Goal: Navigation & Orientation: Find specific page/section

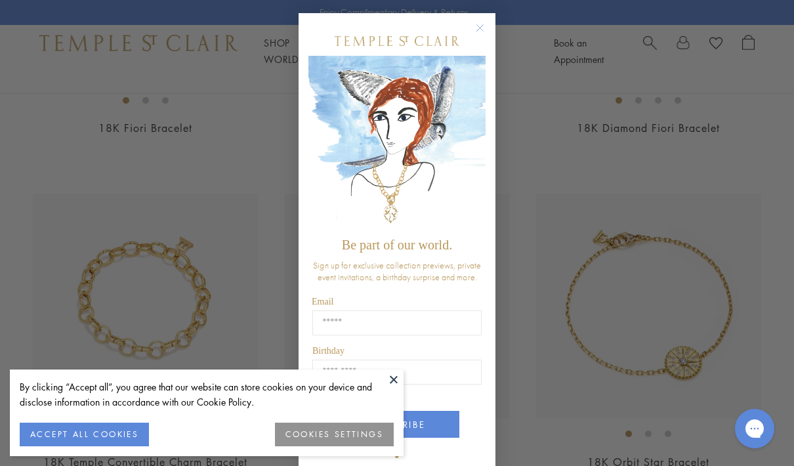
scroll to position [869, 0]
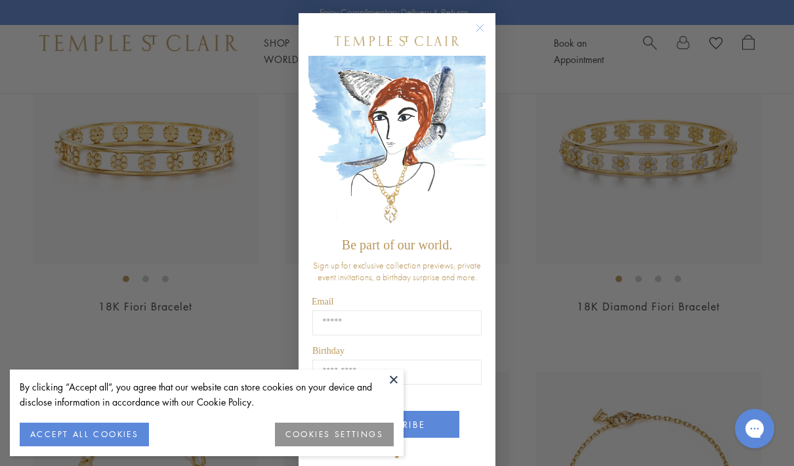
click at [478, 43] on button "Close dialog" at bounding box center [486, 34] width 16 height 16
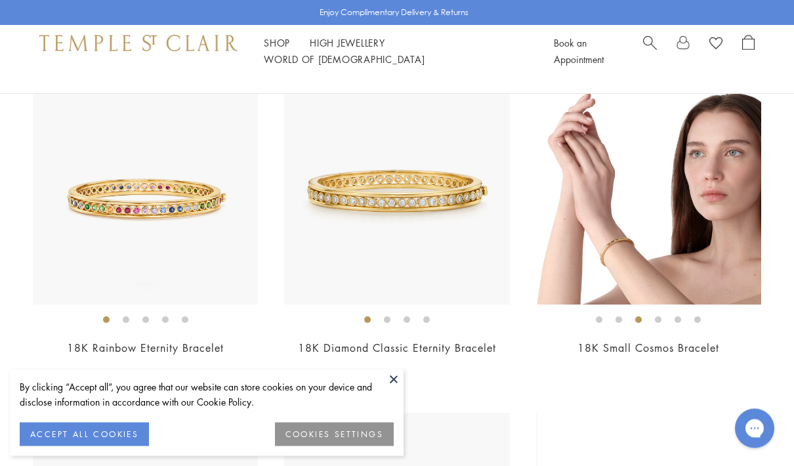
scroll to position [161, 0]
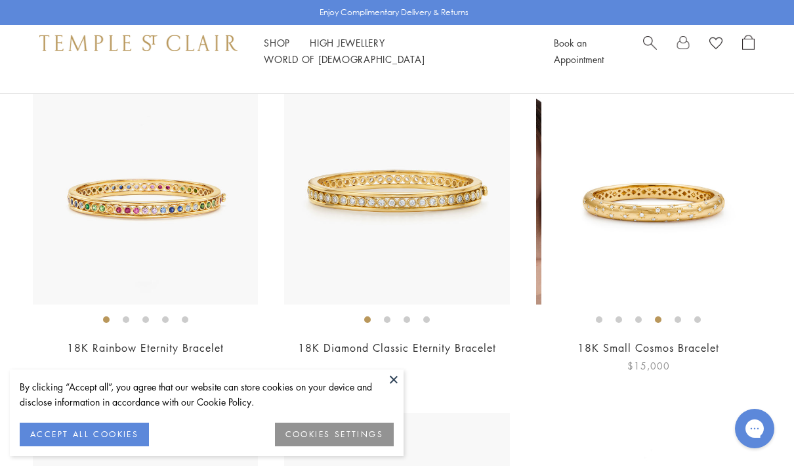
click at [693, 174] on img at bounding box center [653, 191] width 225 height 225
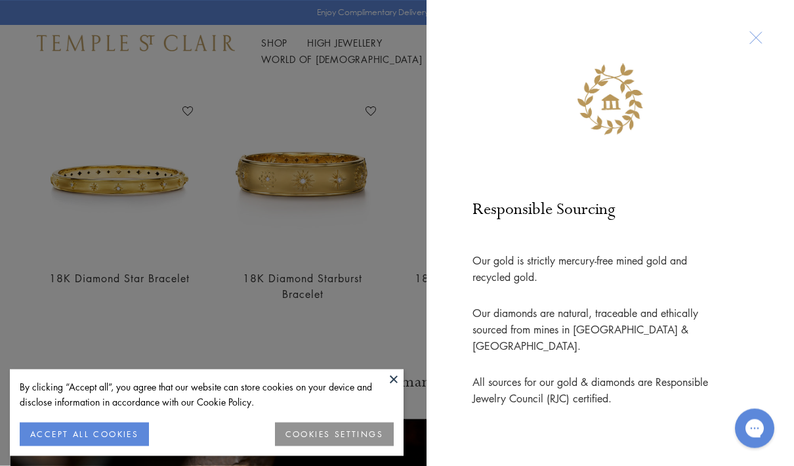
scroll to position [469, 3]
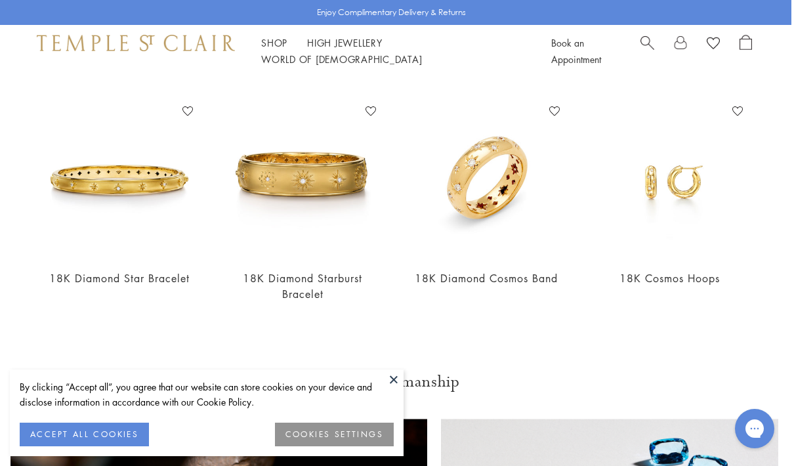
click at [327, 352] on div "Responsible Sourcing Our gold is strictly mercury-free mined gold and recycled …" at bounding box center [397, 233] width 794 height 466
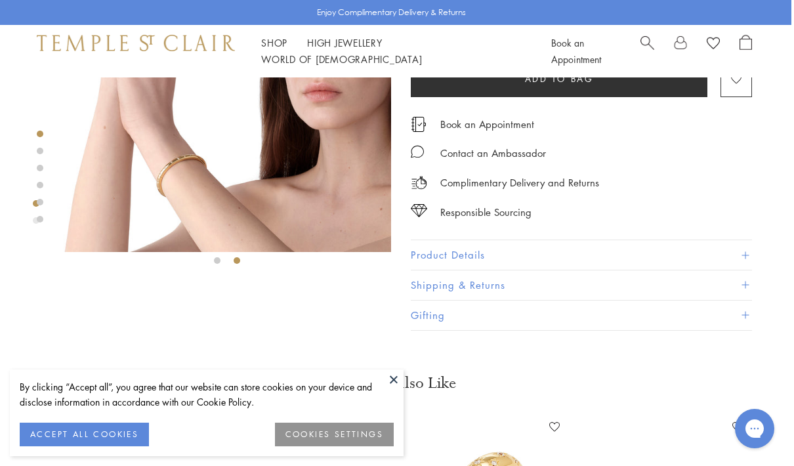
scroll to position [146, 3]
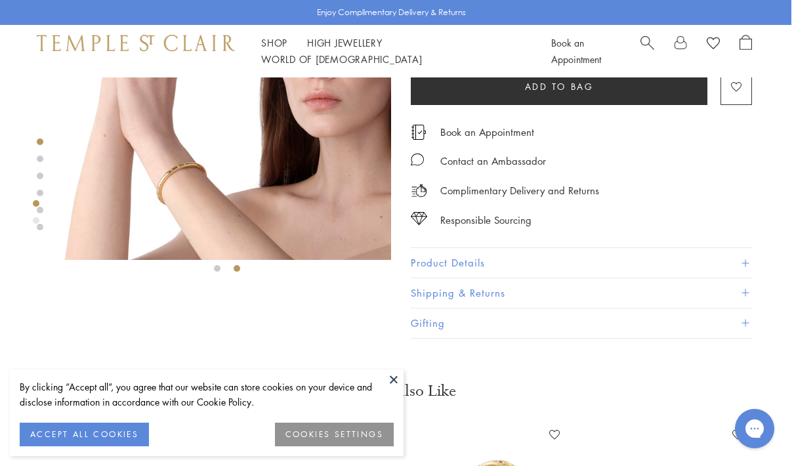
click at [611, 254] on button "Product Details" at bounding box center [581, 263] width 341 height 30
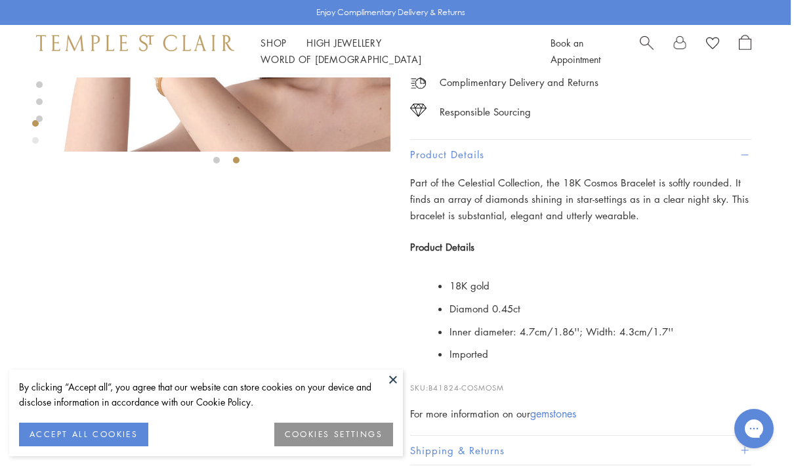
scroll to position [254, 3]
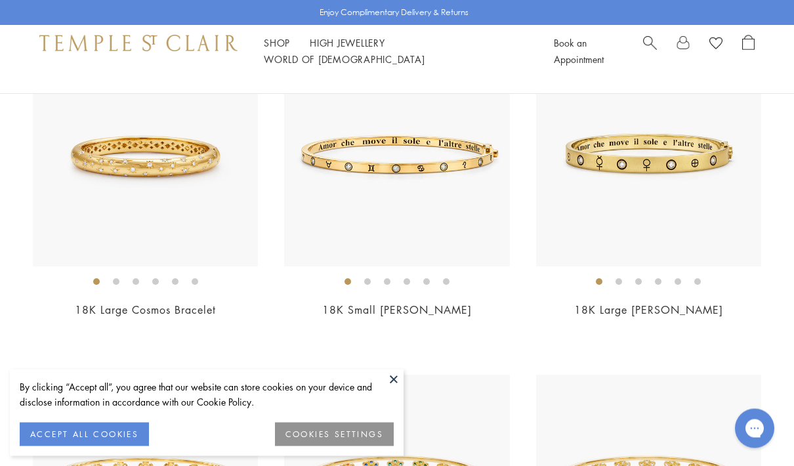
scroll to position [533, 0]
click at [273, 49] on link "Shop Shop" at bounding box center [277, 42] width 26 height 13
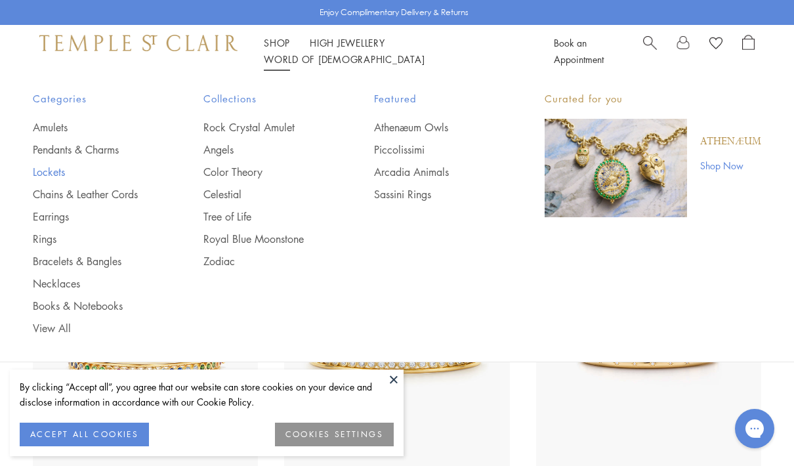
click at [54, 173] on link "Lockets" at bounding box center [92, 172] width 118 height 14
